Goal: Check status: Check status

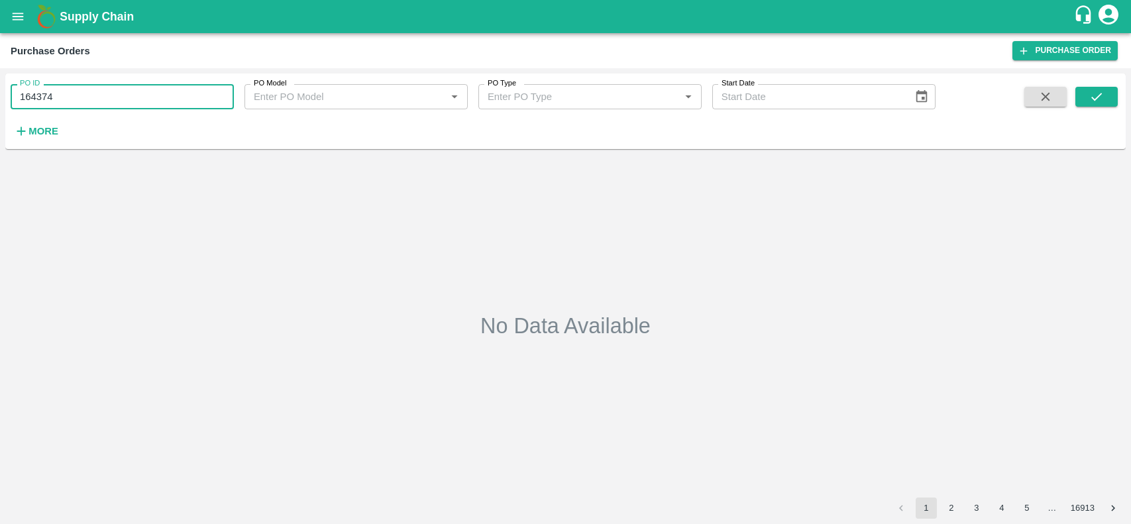
click at [98, 100] on input "164374" at bounding box center [122, 96] width 223 height 25
type input "166826"
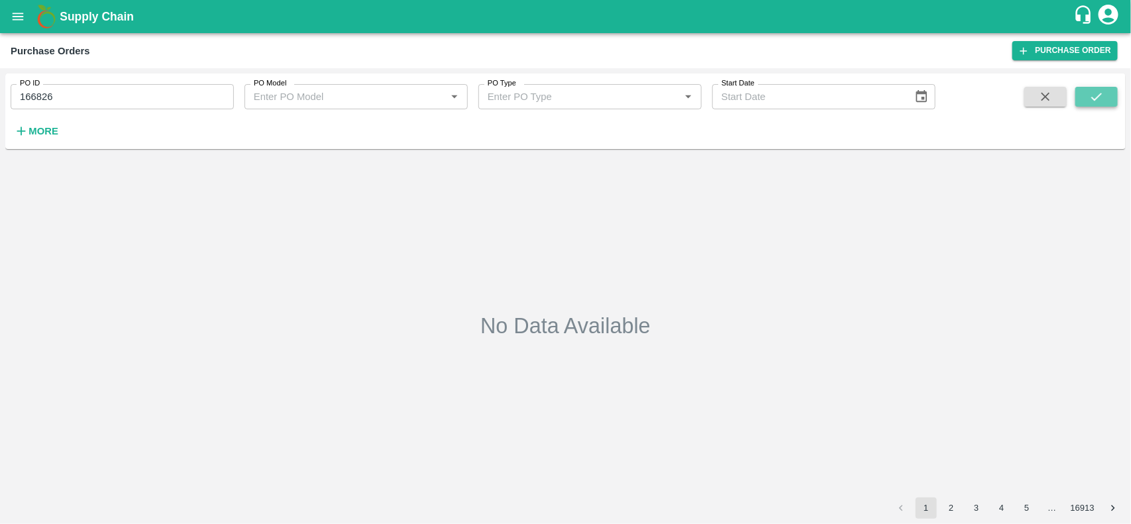
click at [1091, 98] on icon "submit" at bounding box center [1096, 96] width 15 height 15
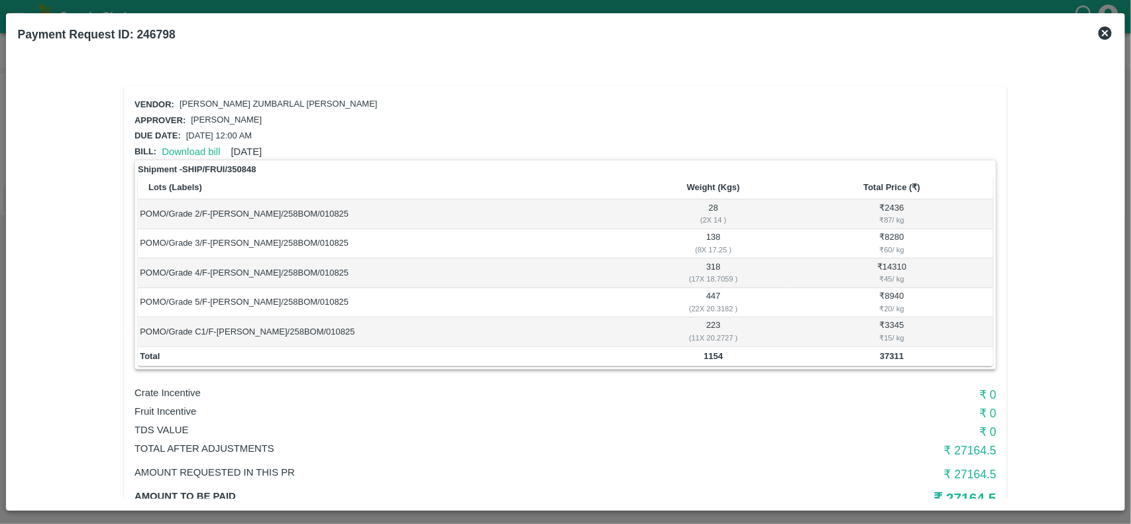
scroll to position [63, 0]
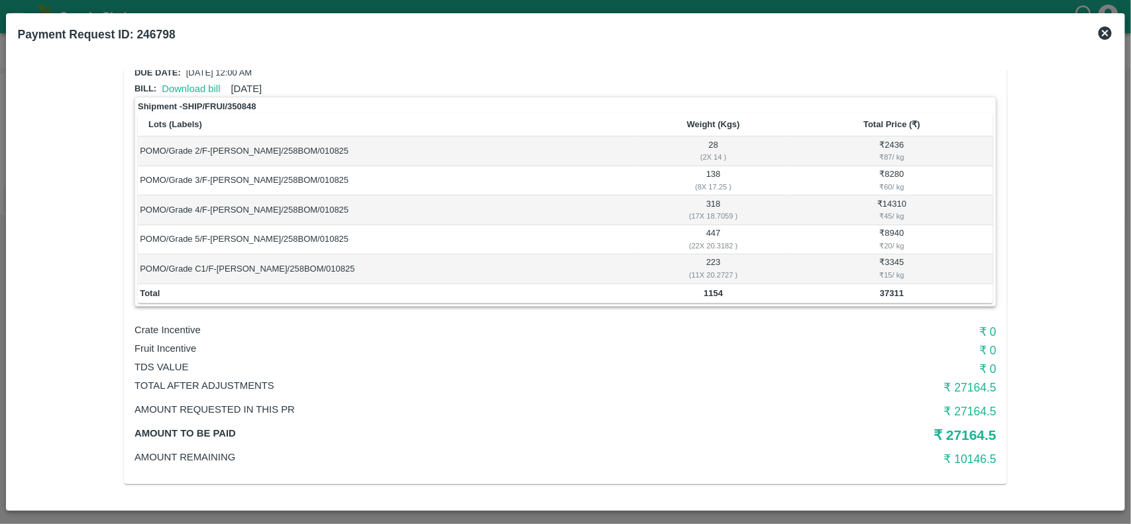
click at [703, 289] on b "1154" at bounding box center [712, 293] width 19 height 10
copy b "1154"
click at [703, 289] on b "1154" at bounding box center [712, 293] width 19 height 10
click at [888, 289] on b "37311" at bounding box center [892, 293] width 24 height 10
copy b "37311"
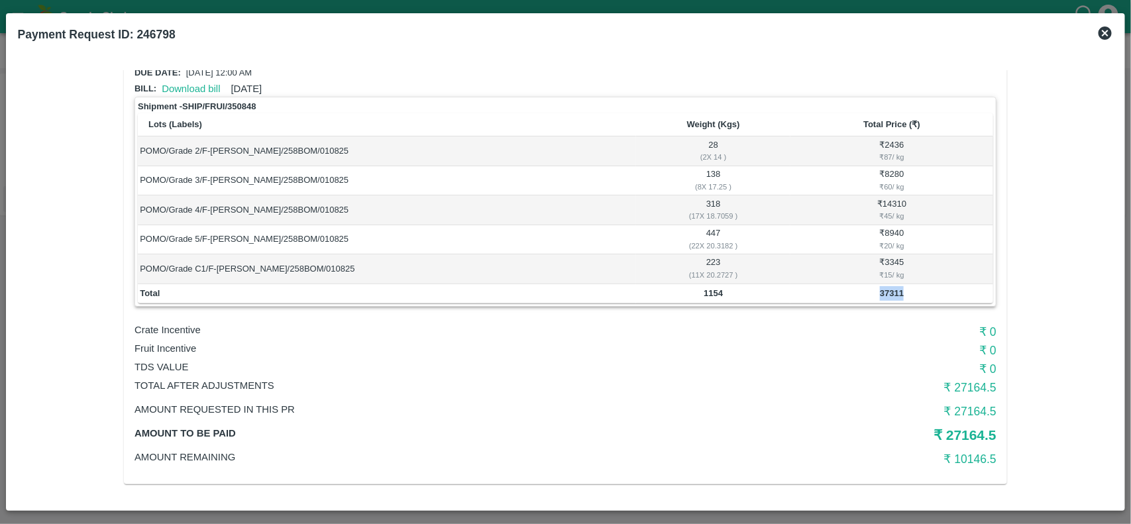
click at [888, 289] on b "37311" at bounding box center [892, 293] width 24 height 10
click at [715, 291] on b "1154" at bounding box center [712, 293] width 19 height 10
copy b "1154"
click at [715, 291] on b "1154" at bounding box center [712, 293] width 19 height 10
